Goal: Communication & Community: Answer question/provide support

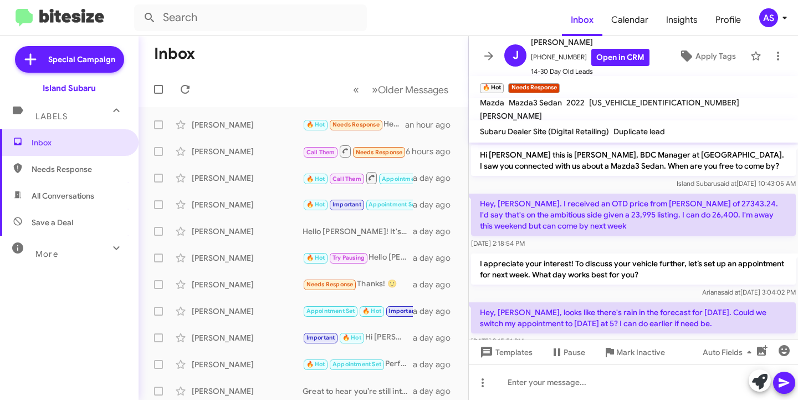
scroll to position [72, 0]
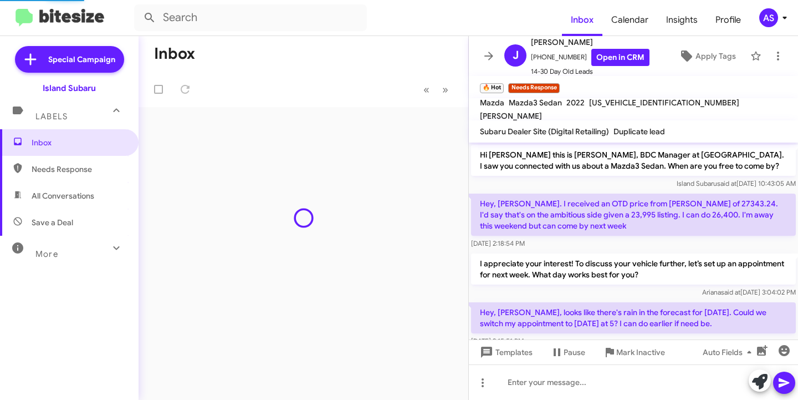
scroll to position [90, 0]
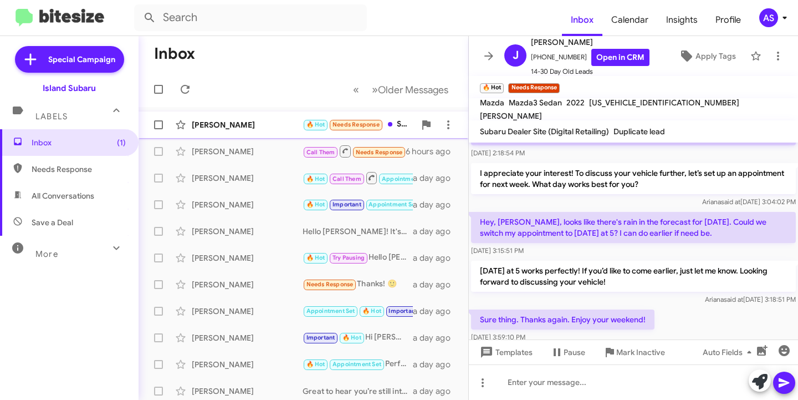
drag, startPoint x: 244, startPoint y: 122, endPoint x: 228, endPoint y: 133, distance: 19.5
click at [242, 122] on div "[PERSON_NAME]" at bounding box center [247, 124] width 111 height 11
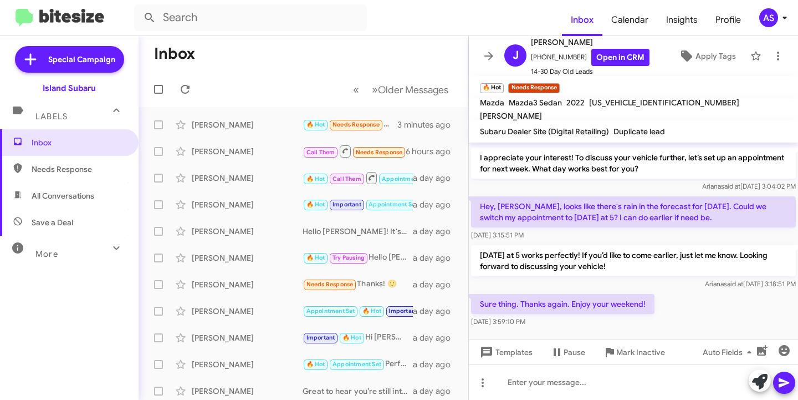
scroll to position [113, 0]
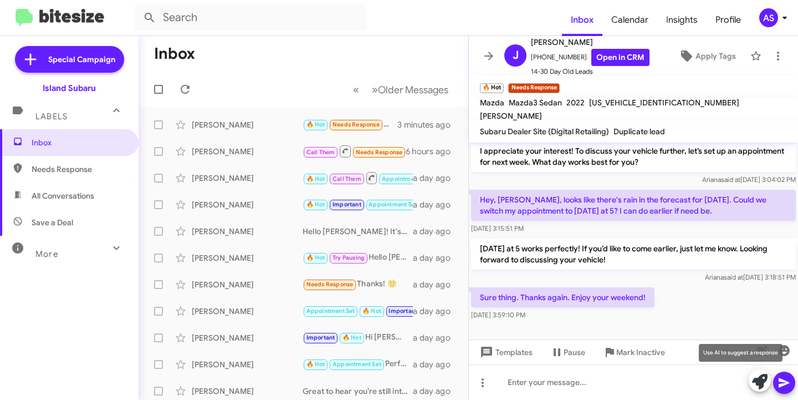
click at [757, 383] on icon at bounding box center [760, 382] width 16 height 16
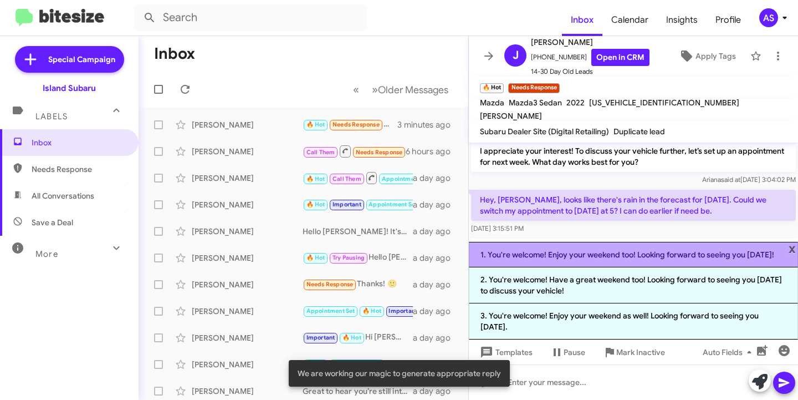
click at [676, 251] on li "1. You're welcome! Enjoy your weekend too! Looking forward to seeing you on Fri…" at bounding box center [633, 254] width 329 height 25
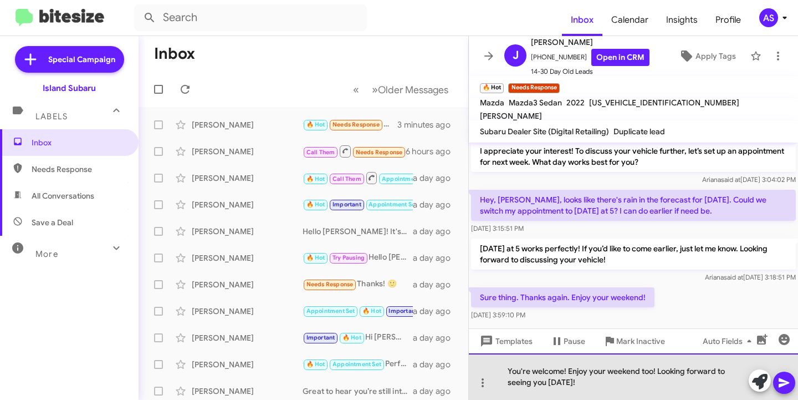
drag, startPoint x: 660, startPoint y: 369, endPoint x: 672, endPoint y: 387, distance: 22.0
click at [672, 387] on div "You're welcome! Enjoy your weekend too! Looking forward to seeing you on Friday!" at bounding box center [633, 376] width 329 height 47
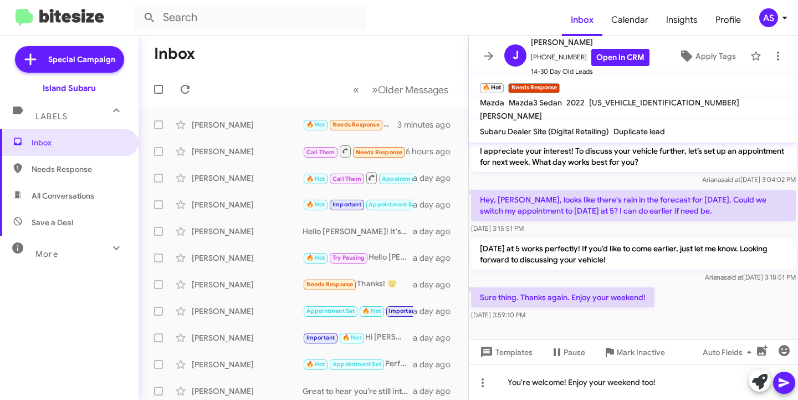
click at [778, 383] on icon at bounding box center [784, 382] width 13 height 13
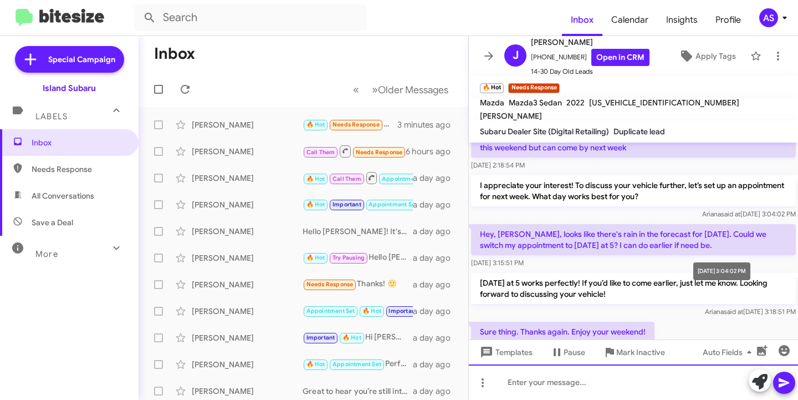
scroll to position [153, 0]
